Goal: Information Seeking & Learning: Learn about a topic

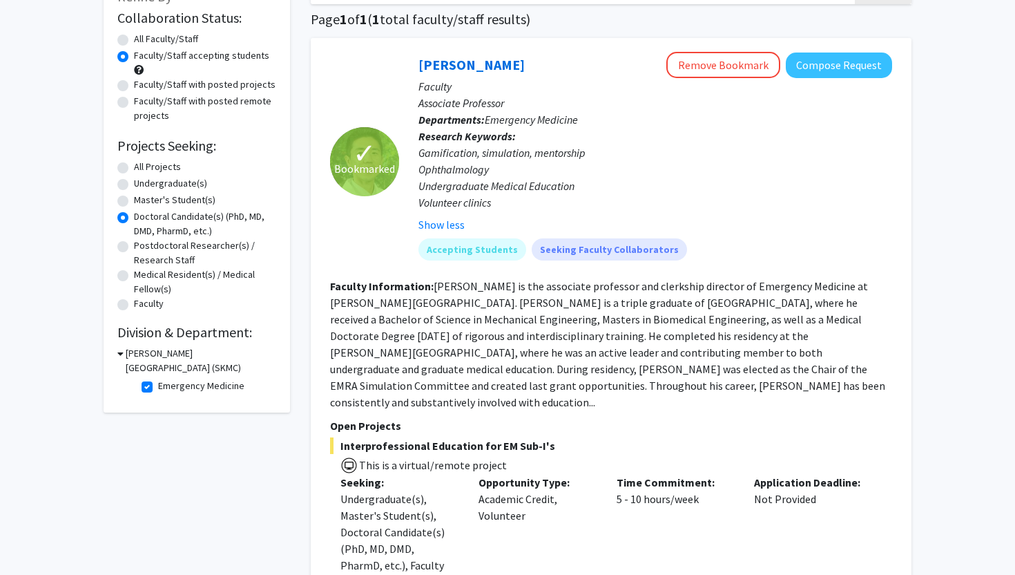
scroll to position [77, 0]
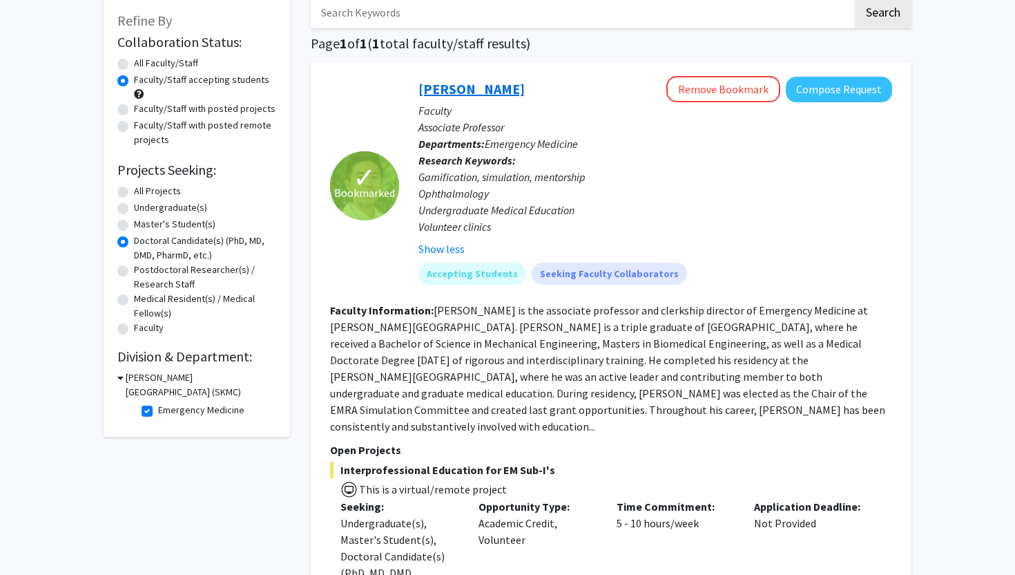
click at [445, 85] on link "[PERSON_NAME]" at bounding box center [471, 88] width 106 height 17
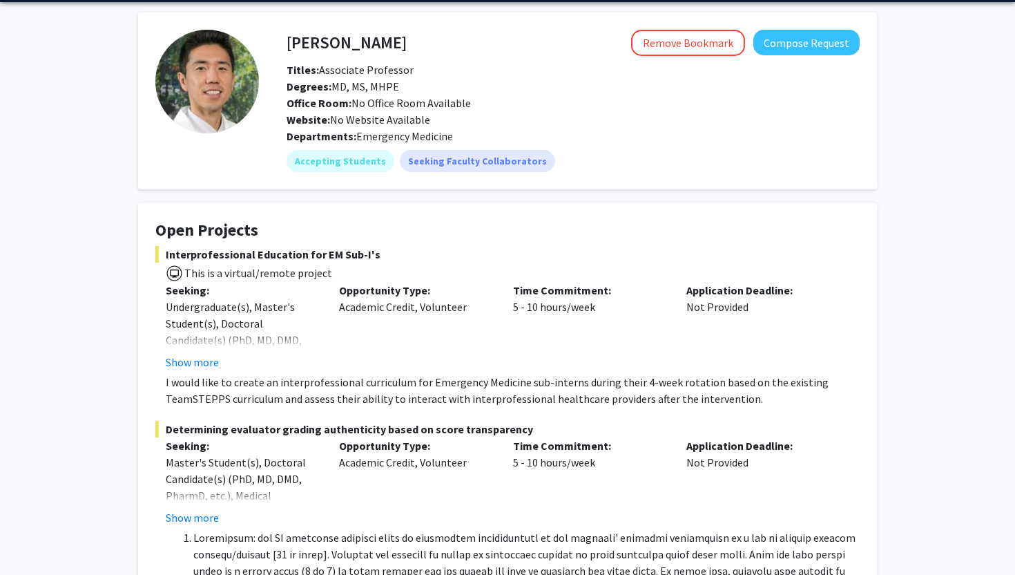
scroll to position [155, 0]
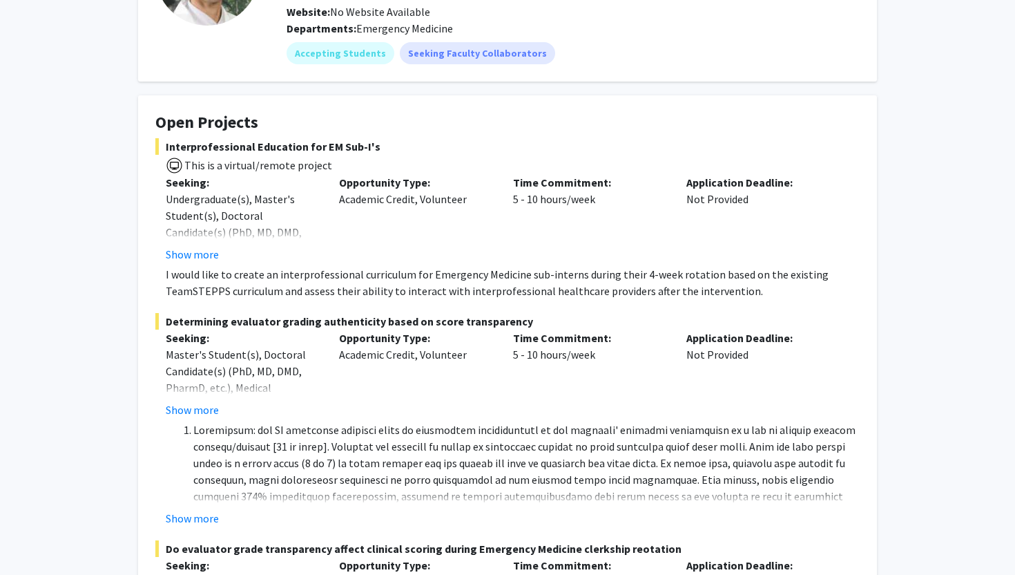
click at [221, 285] on p "I would like to create an interprofessional curriculum for Emergency Medicine s…" at bounding box center [513, 282] width 694 height 33
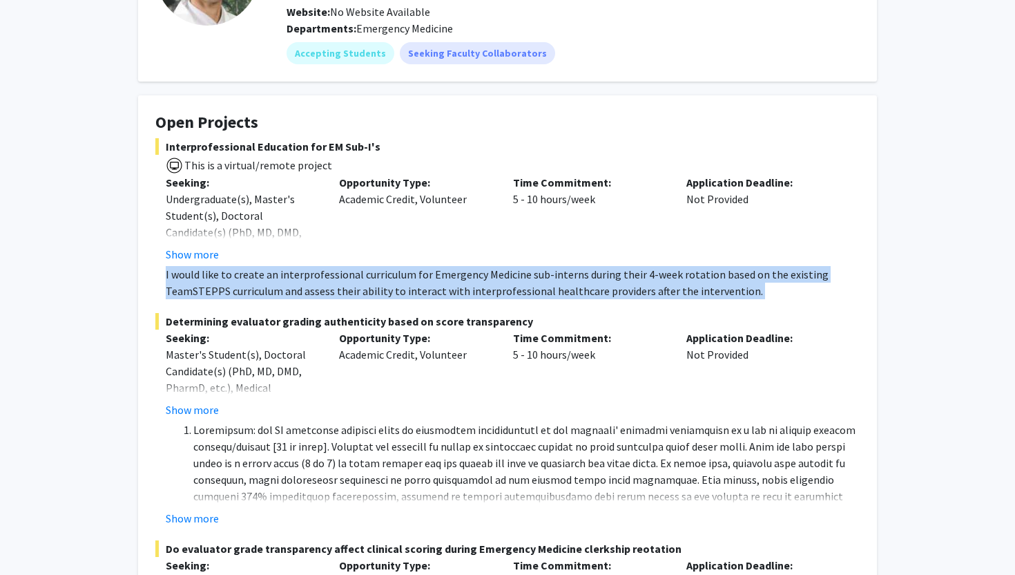
click at [221, 285] on p "I would like to create an interprofessional curriculum for Emergency Medicine s…" at bounding box center [513, 282] width 694 height 33
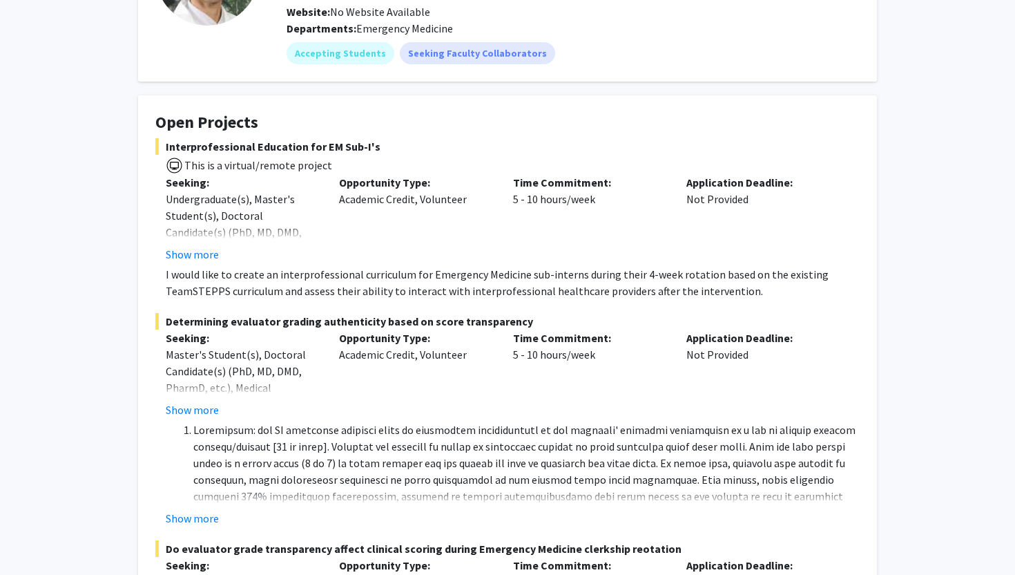
click at [276, 285] on p "I would like to create an interprofessional curriculum for Emergency Medicine s…" at bounding box center [513, 282] width 694 height 33
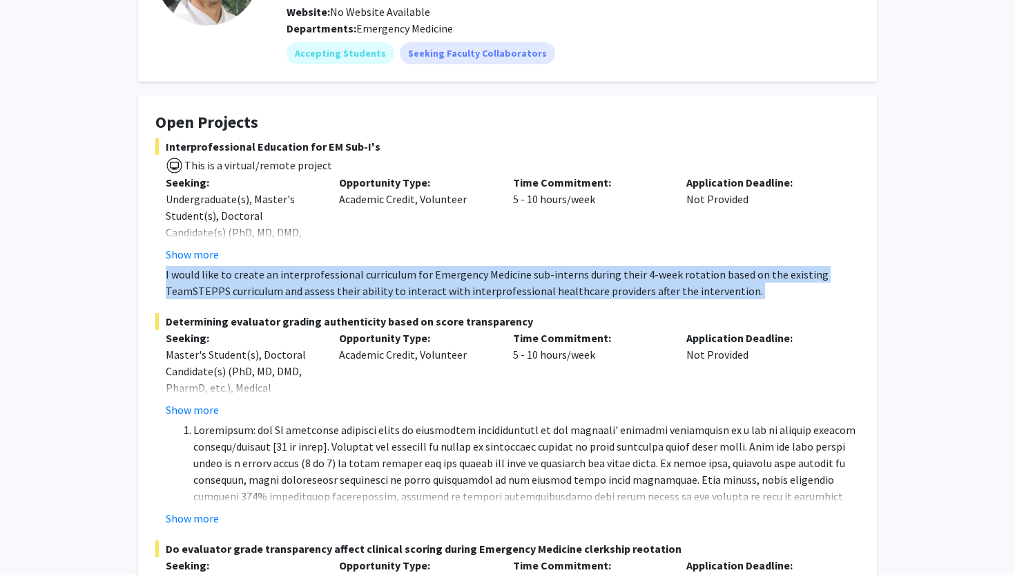
click at [276, 285] on p "I would like to create an interprofessional curriculum for Emergency Medicine s…" at bounding box center [513, 282] width 694 height 33
click at [230, 294] on p "I would like to create an interprofessional curriculum for Emergency Medicine s…" at bounding box center [513, 282] width 694 height 33
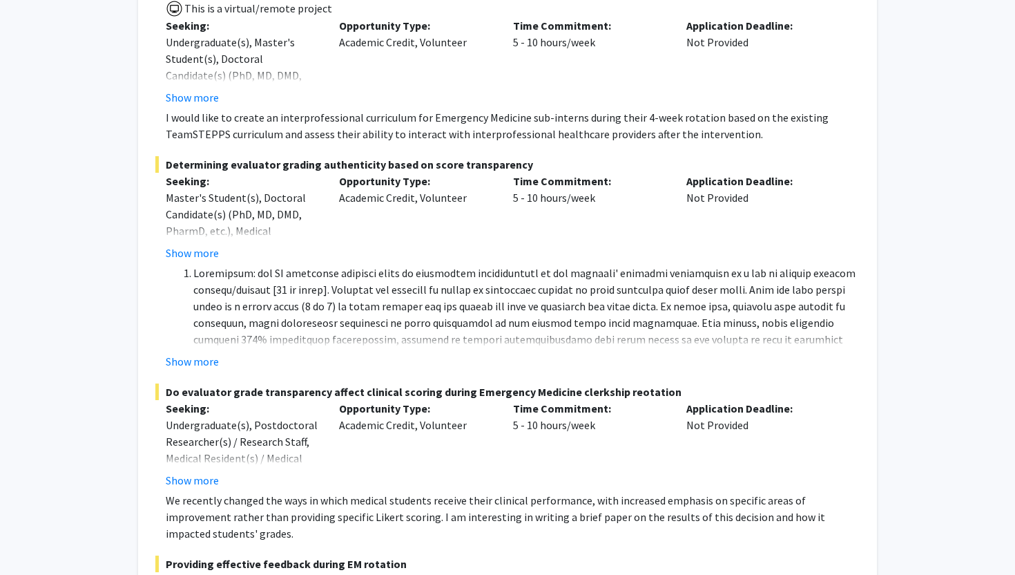
scroll to position [313, 0]
click at [230, 294] on li at bounding box center [526, 338] width 666 height 149
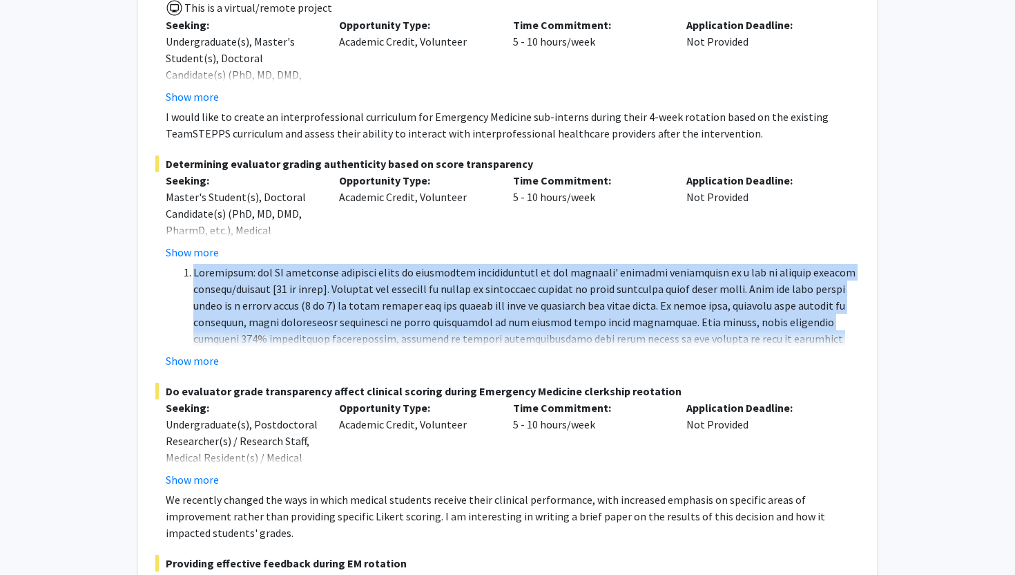
click at [223, 310] on li at bounding box center [526, 338] width 666 height 149
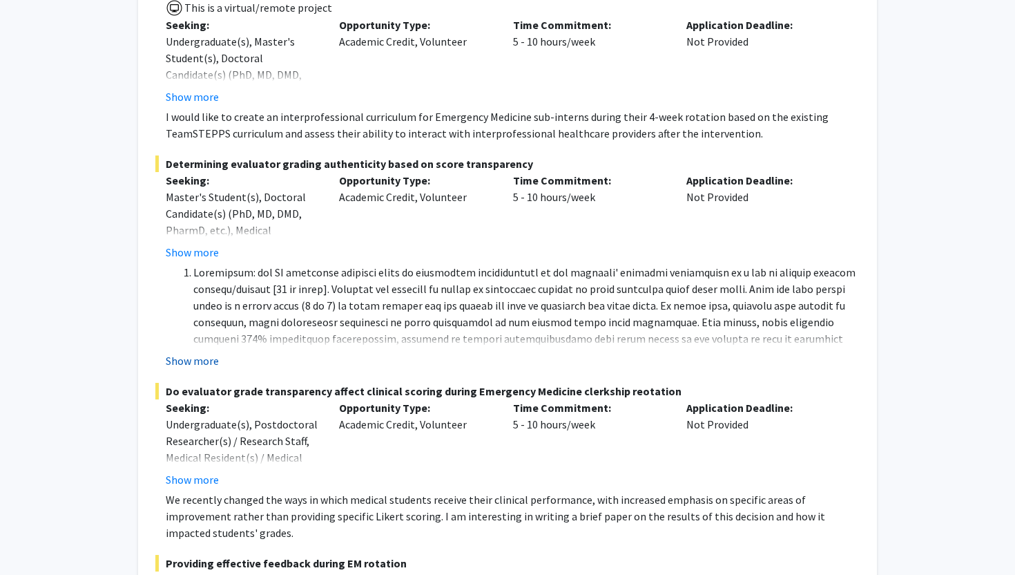
click at [193, 356] on button "Show more" at bounding box center [192, 360] width 53 height 17
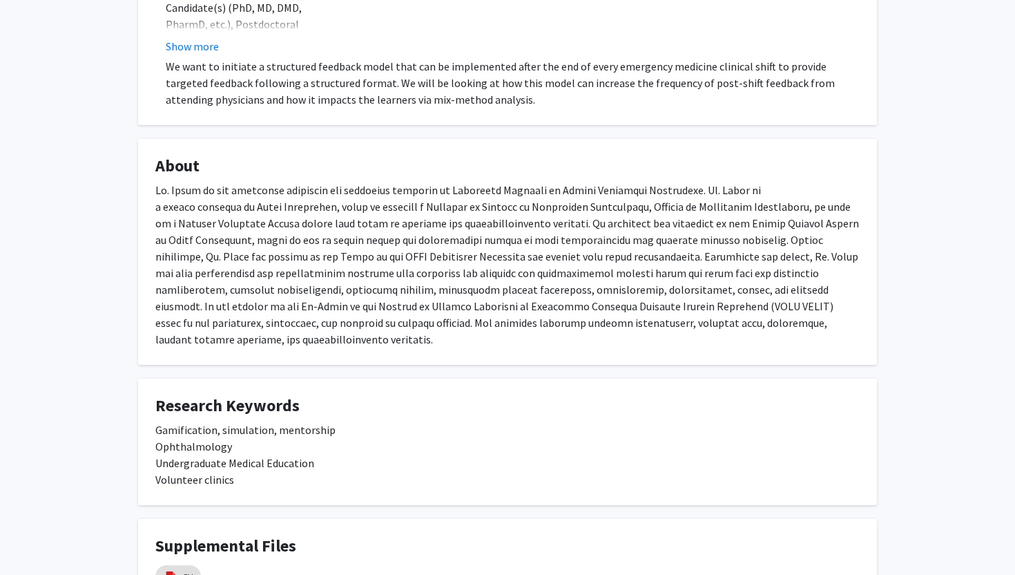
scroll to position [1089, 0]
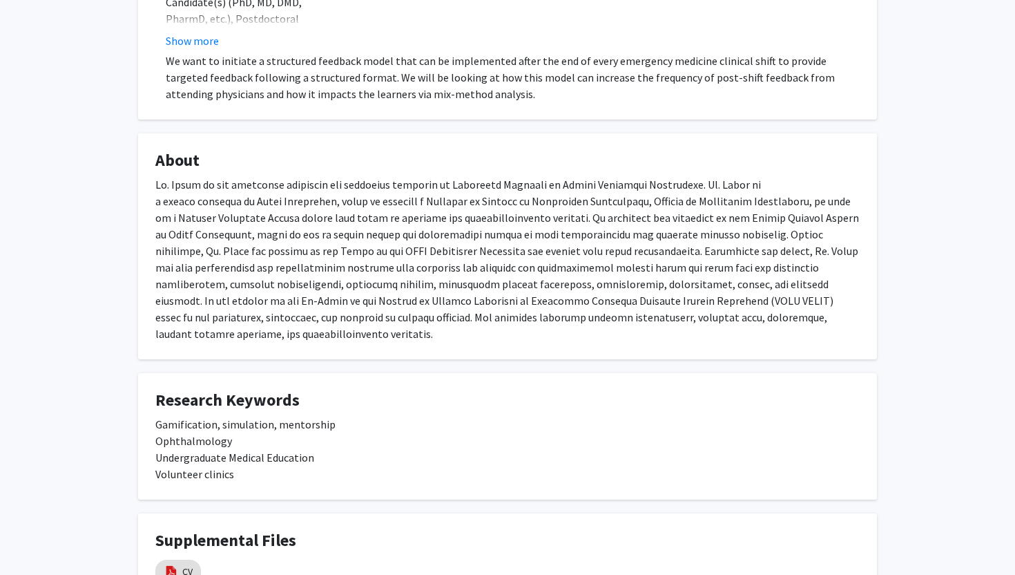
click at [188, 416] on div "Gamification, simulation, mentorship Ophthalmology Undergraduate Medical Educat…" at bounding box center [507, 449] width 704 height 66
click at [233, 416] on div "Gamification, simulation, mentorship Ophthalmology Undergraduate Medical Educat…" at bounding box center [507, 449] width 704 height 66
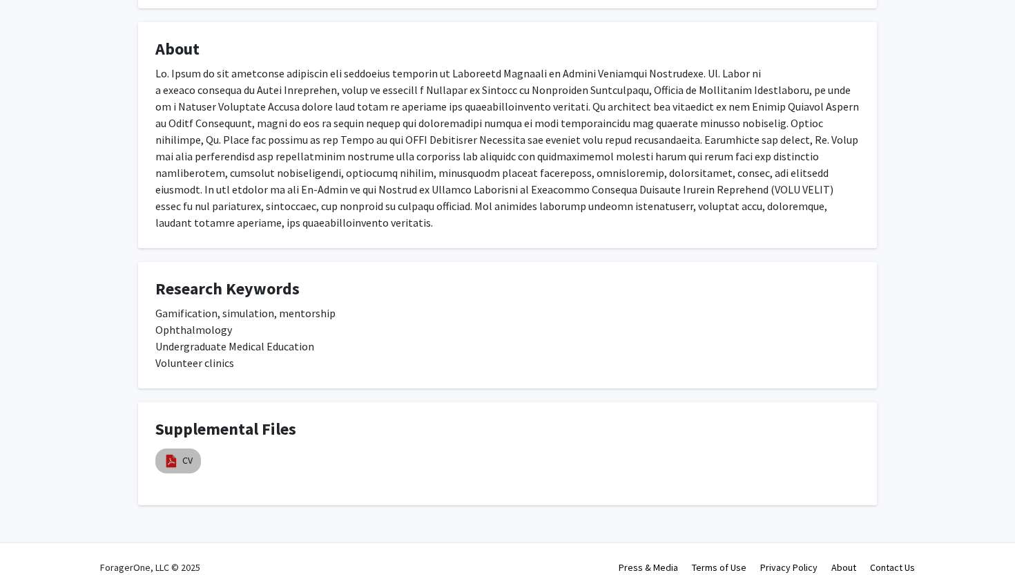
click at [168, 456] on div "CV" at bounding box center [178, 460] width 51 height 30
click at [193, 448] on mat-chip "CV" at bounding box center [178, 460] width 46 height 25
click at [174, 453] on img at bounding box center [171, 460] width 15 height 15
click at [189, 453] on link "CV" at bounding box center [187, 460] width 10 height 15
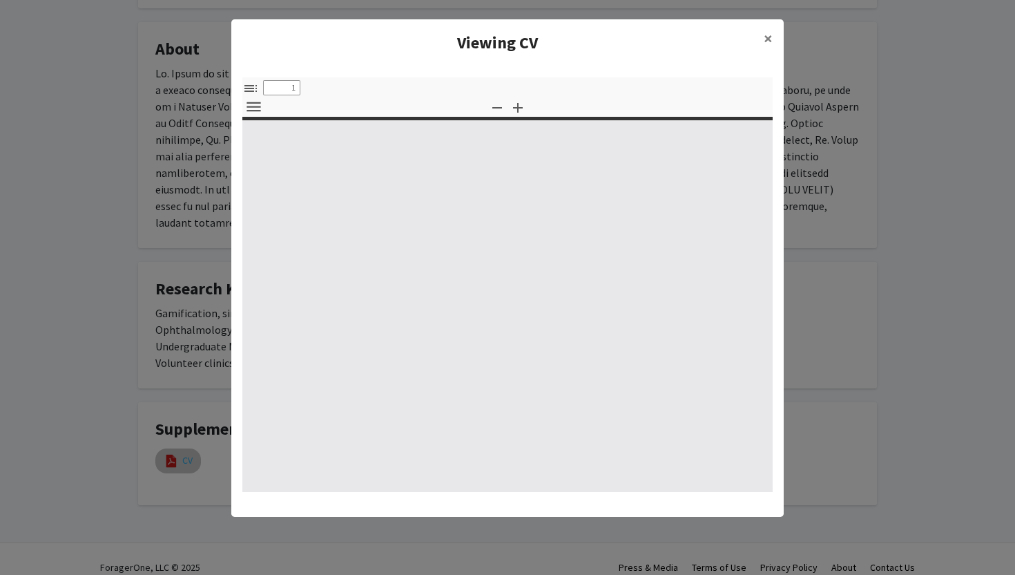
select select "custom"
type input "0"
select select "custom"
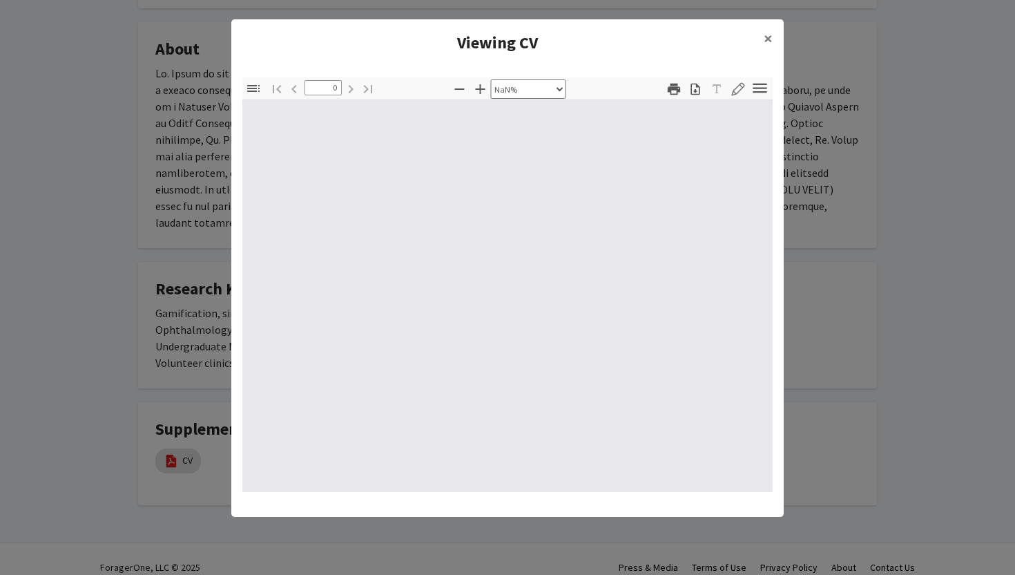
type input "1"
select select "auto"
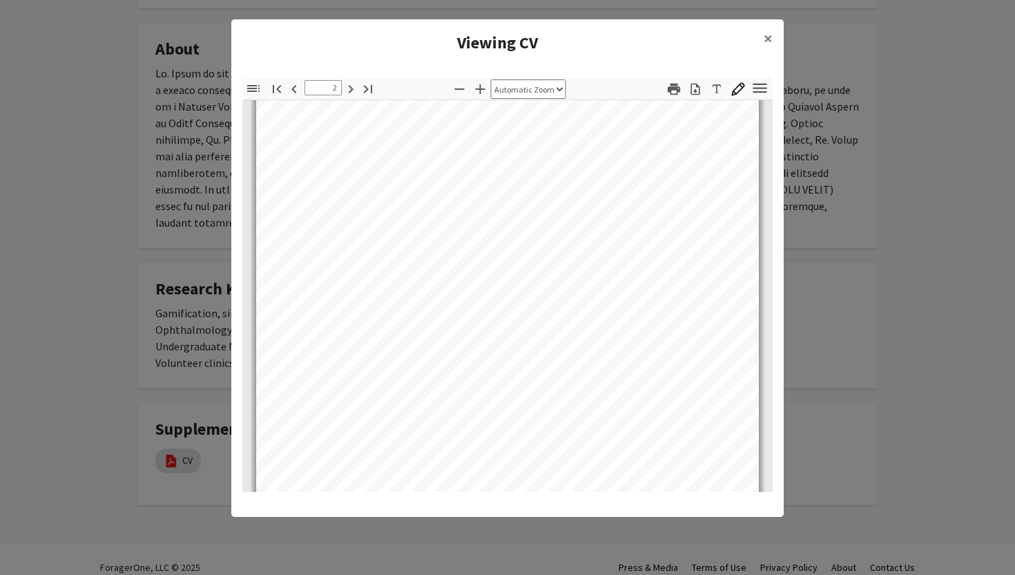
scroll to position [922, 0]
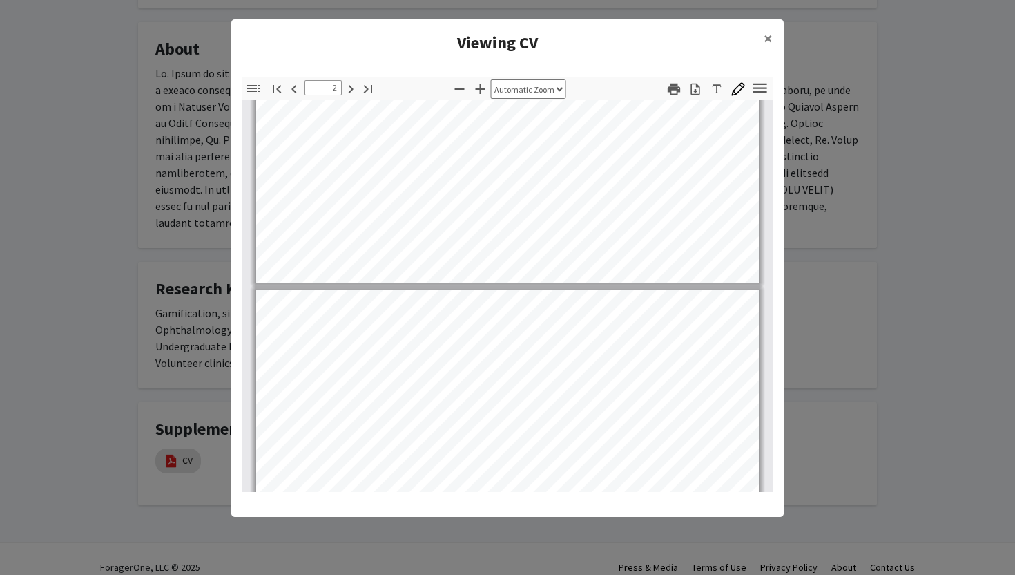
type input "3"
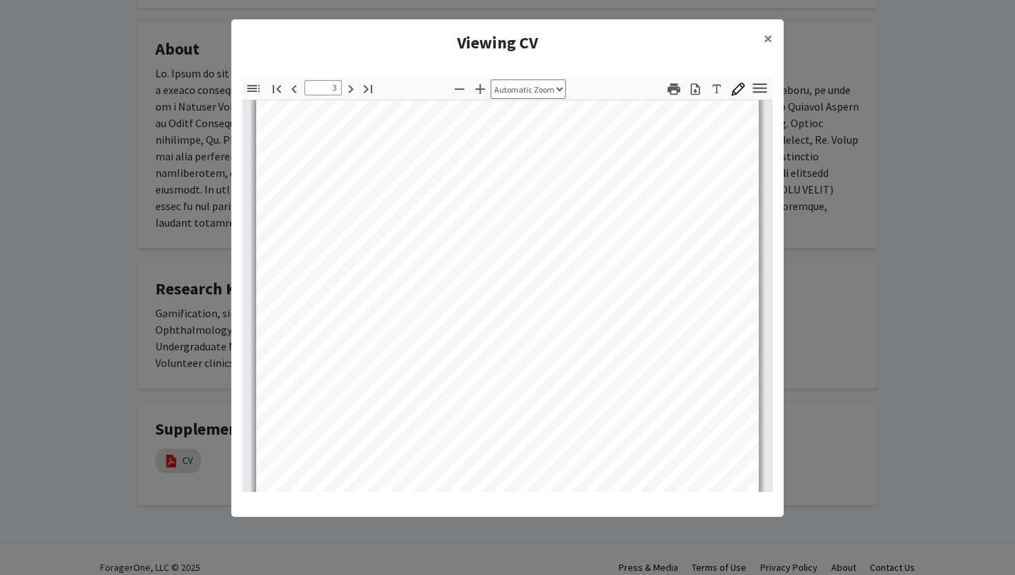
scroll to position [1615, 0]
click at [135, 379] on modal-container "Viewing CV × Thumbnails Document Outline Attachments Layers Current Outline Ite…" at bounding box center [507, 287] width 1015 height 575
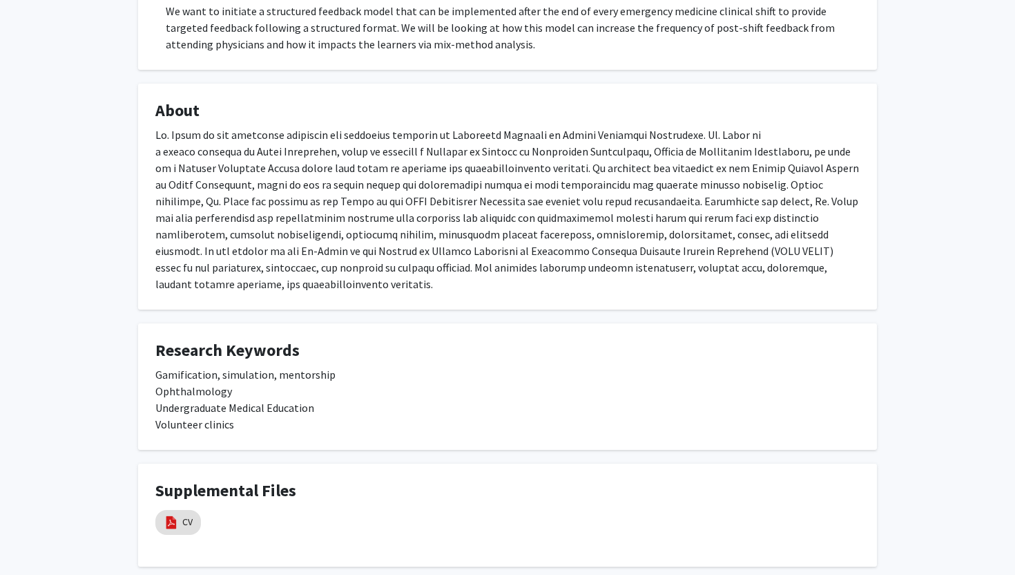
scroll to position [1200, 0]
